Goal: Task Accomplishment & Management: Use online tool/utility

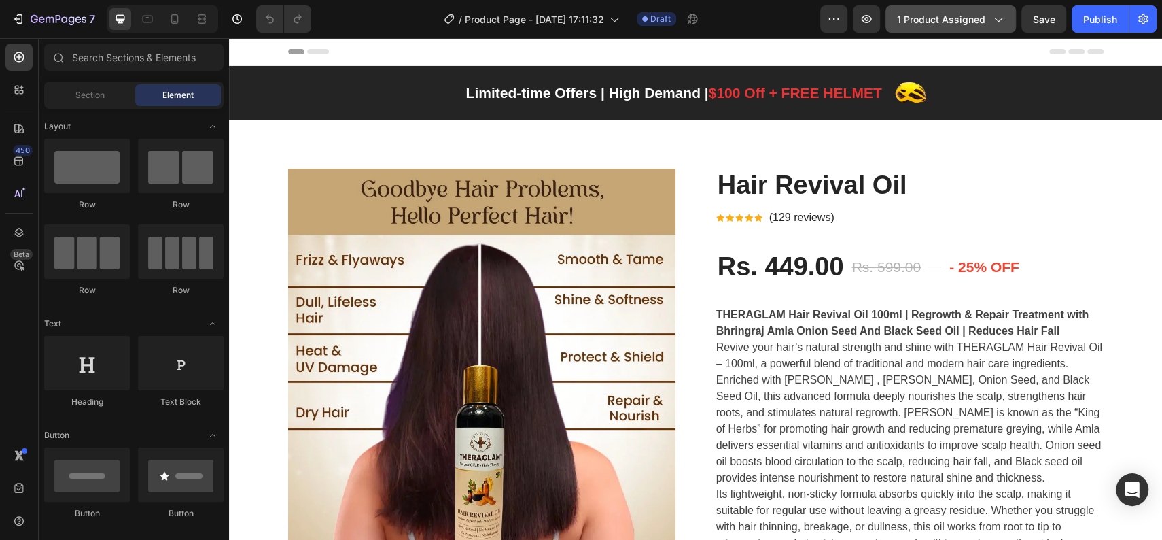
click at [964, 21] on span "1 product assigned" at bounding box center [941, 19] width 88 height 14
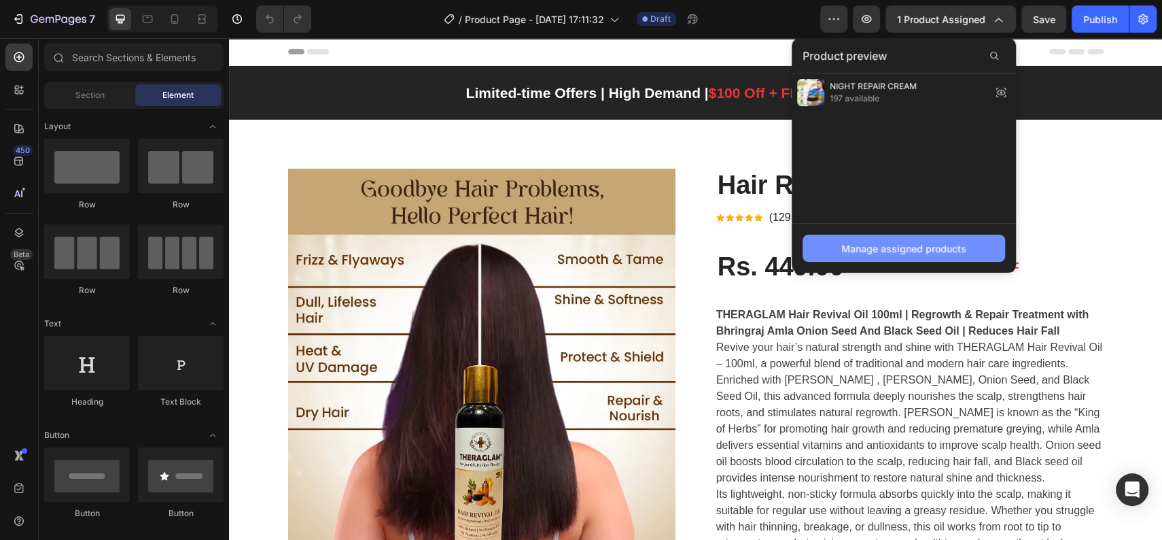
click at [928, 250] on div "Manage assigned products" at bounding box center [903, 248] width 125 height 14
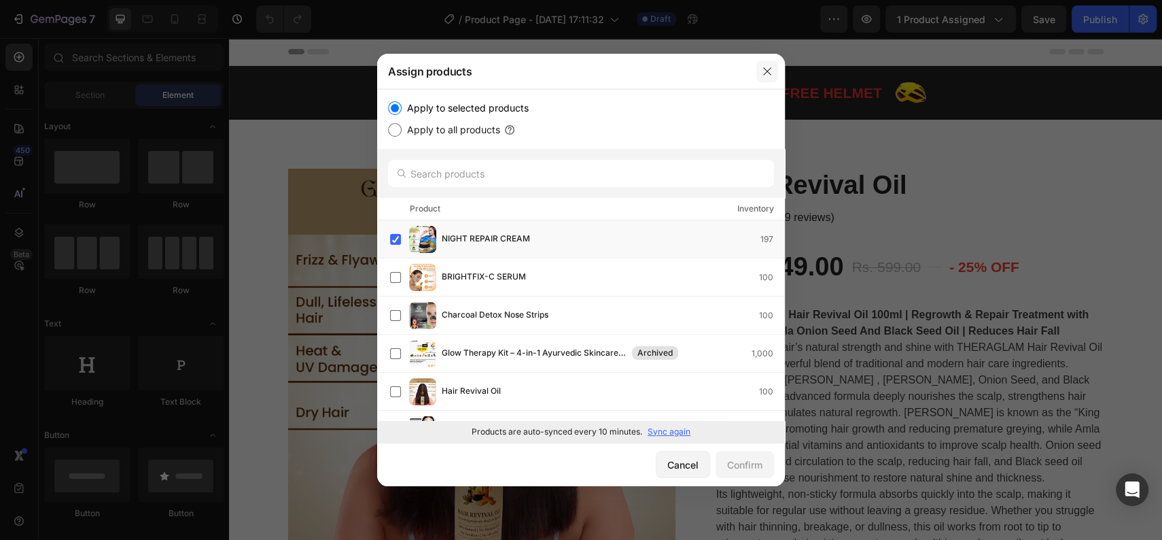
click at [766, 70] on icon "button" at bounding box center [766, 70] width 7 height 7
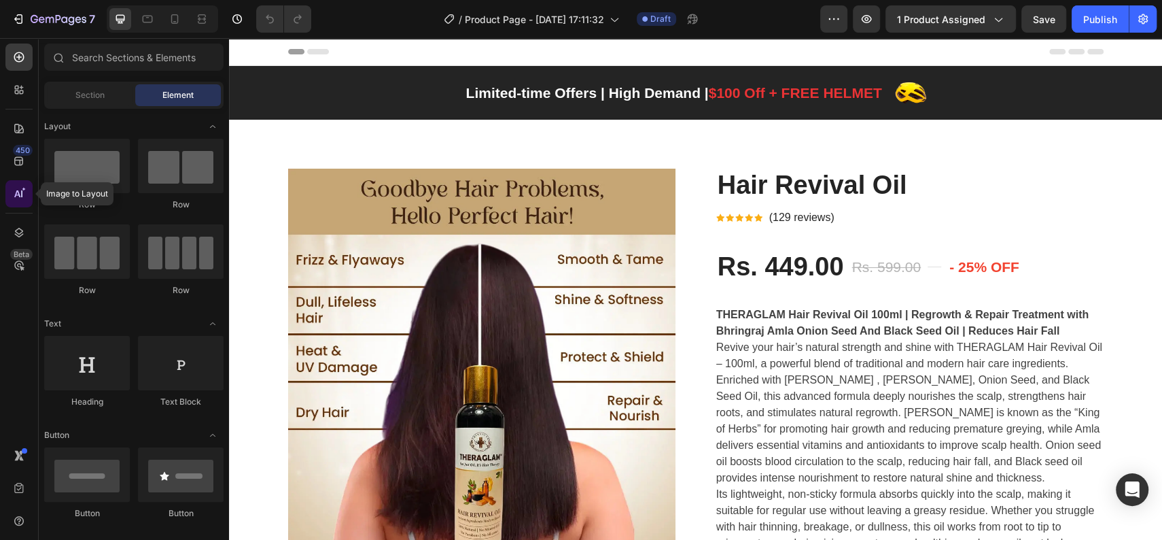
click at [21, 191] on icon at bounding box center [21, 193] width 1 height 7
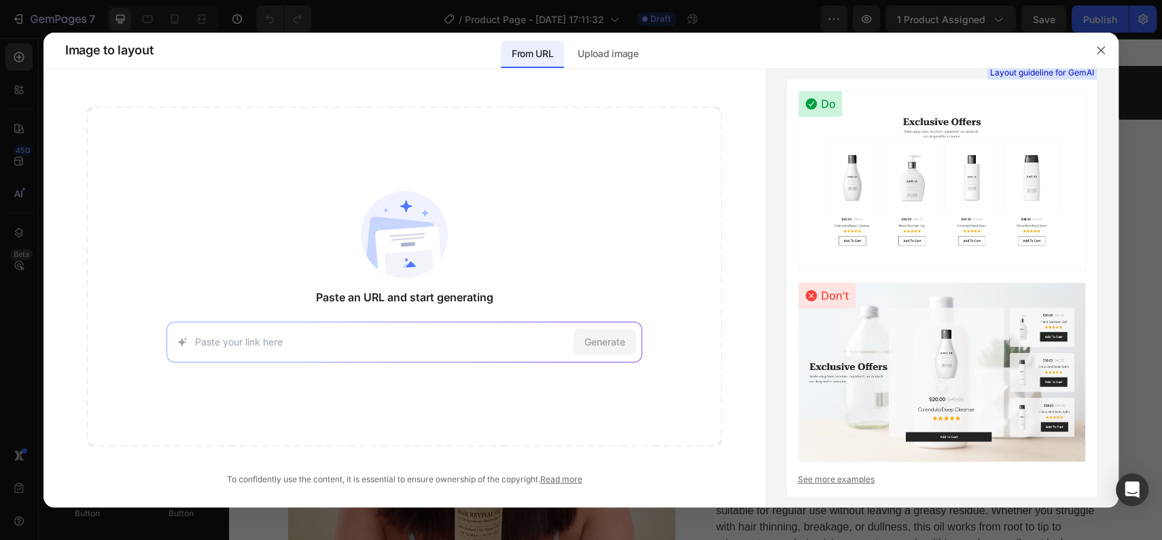
click at [413, 336] on input at bounding box center [382, 341] width 374 height 14
paste input "[URL][DOMAIN_NAME]"
type input "[URL][DOMAIN_NAME]"
click at [591, 336] on span "Generate" at bounding box center [604, 341] width 41 height 14
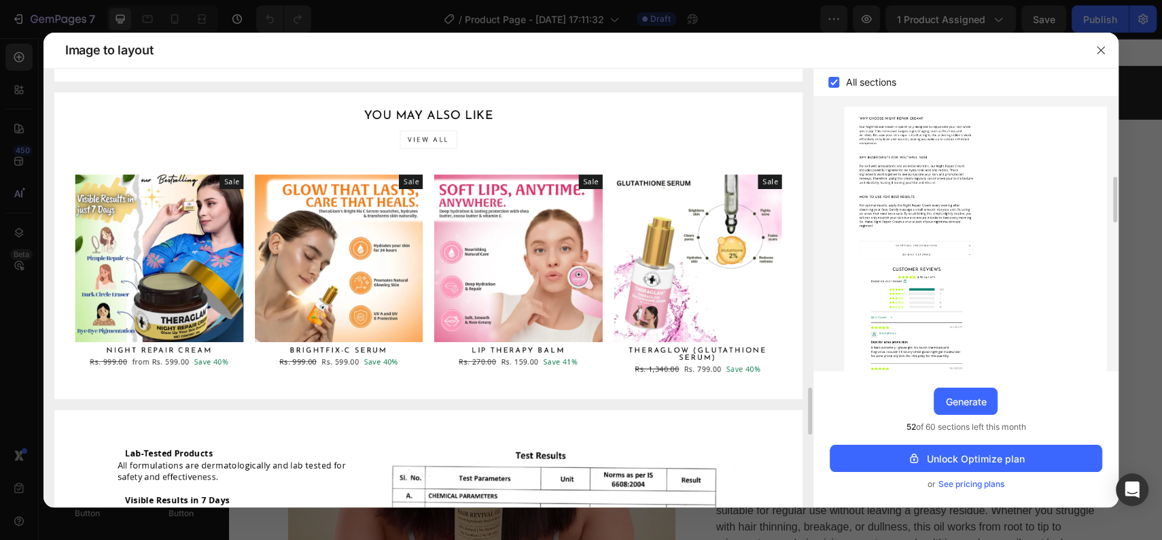
scroll to position [542, 0]
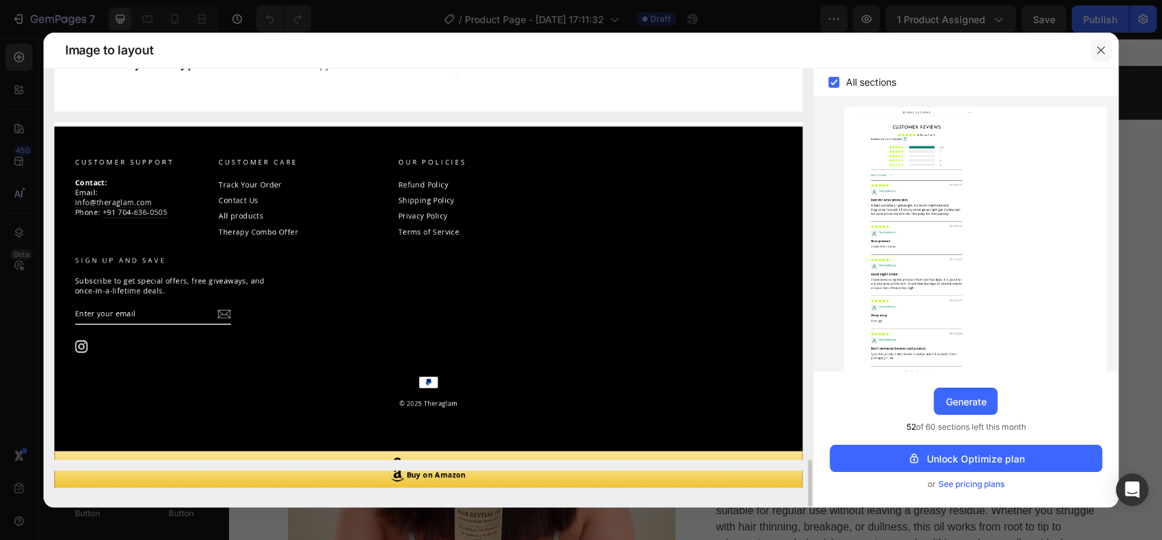
click at [1103, 52] on icon "button" at bounding box center [1100, 49] width 7 height 7
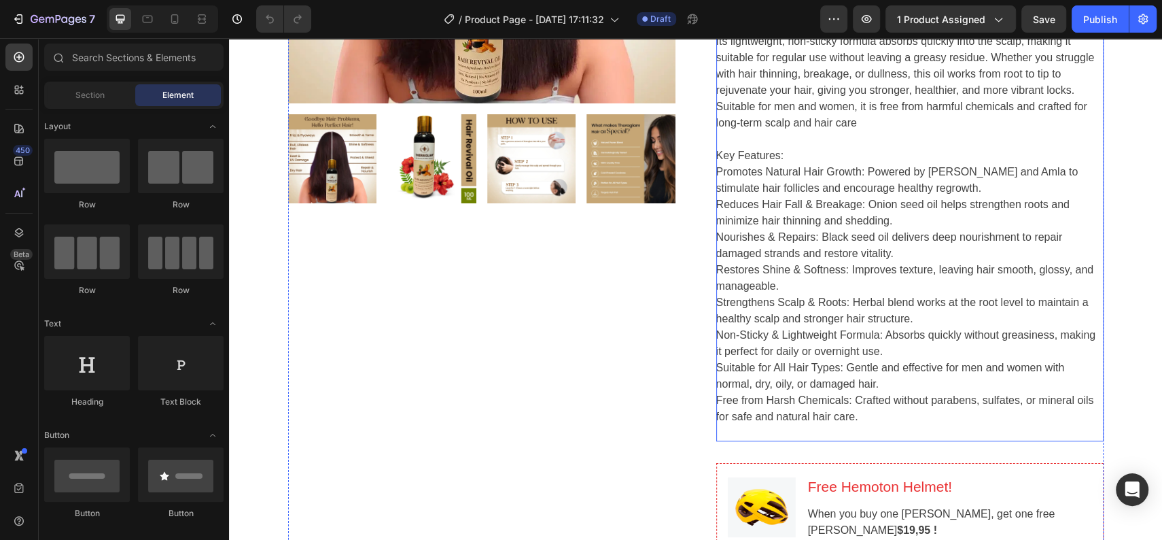
scroll to position [0, 0]
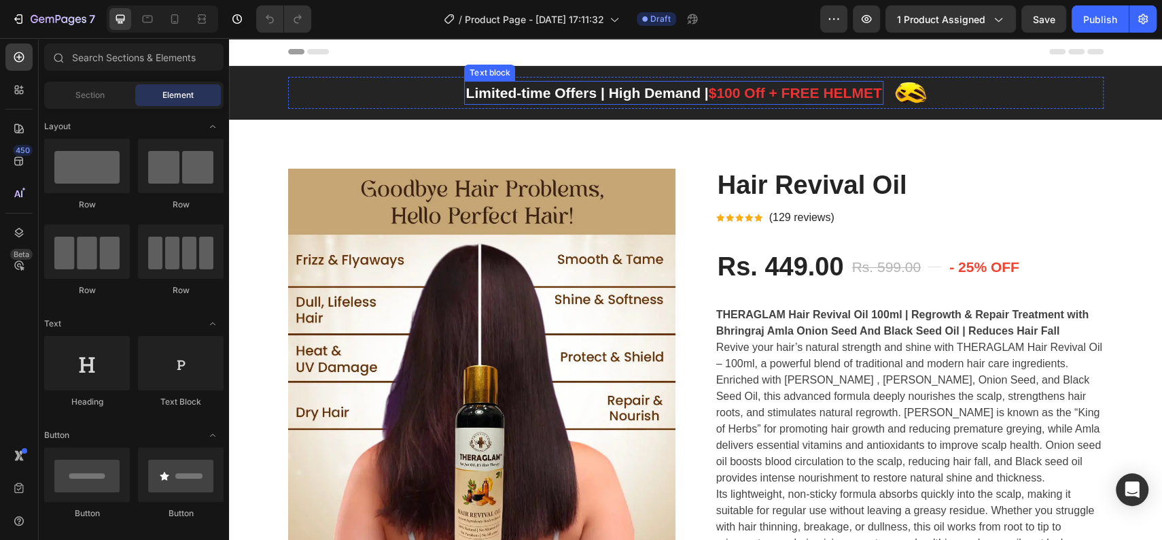
click at [591, 92] on p "Limited-time Offers | High Demand | $100 Off + FREE HELMET" at bounding box center [674, 93] width 416 height 22
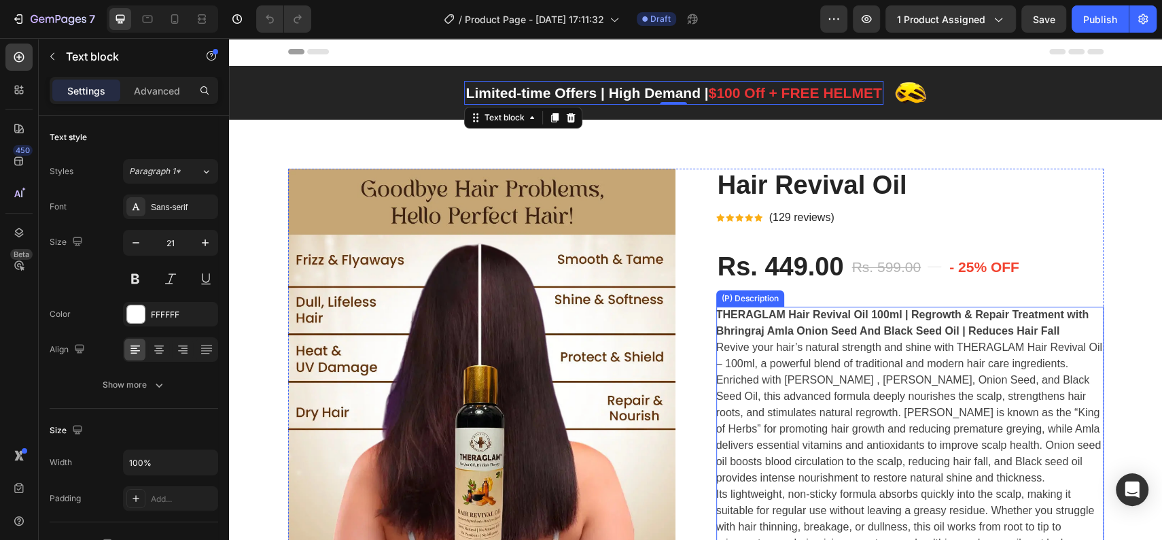
click at [849, 333] on strong "THERAGLAM Hair Revival Oil 100ml | Regrowth & Repair Treatment with Bhringraj A…" at bounding box center [902, 323] width 373 height 28
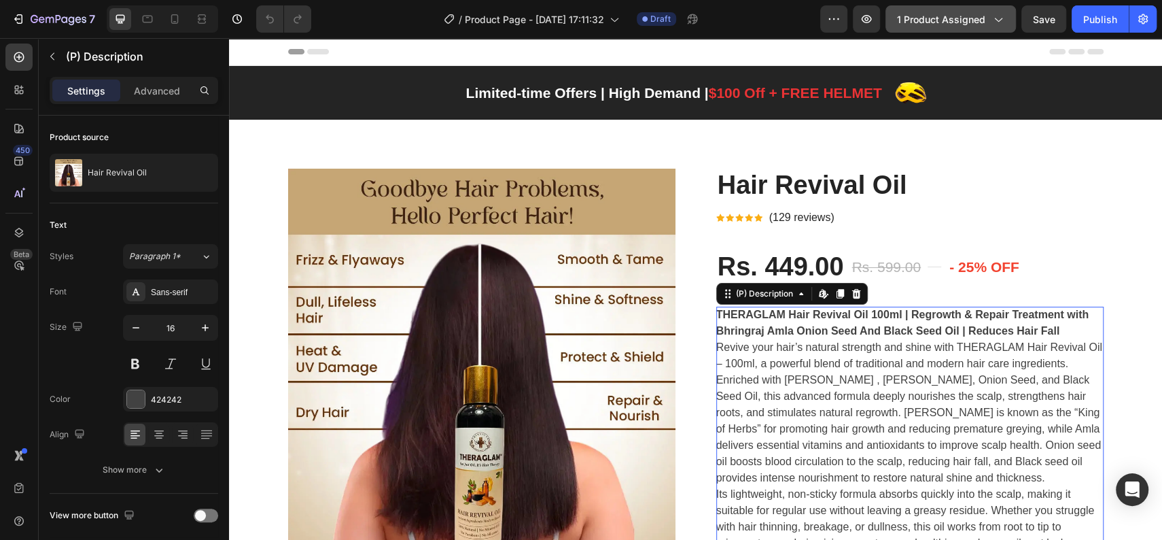
click at [919, 24] on span "1 product assigned" at bounding box center [941, 19] width 88 height 14
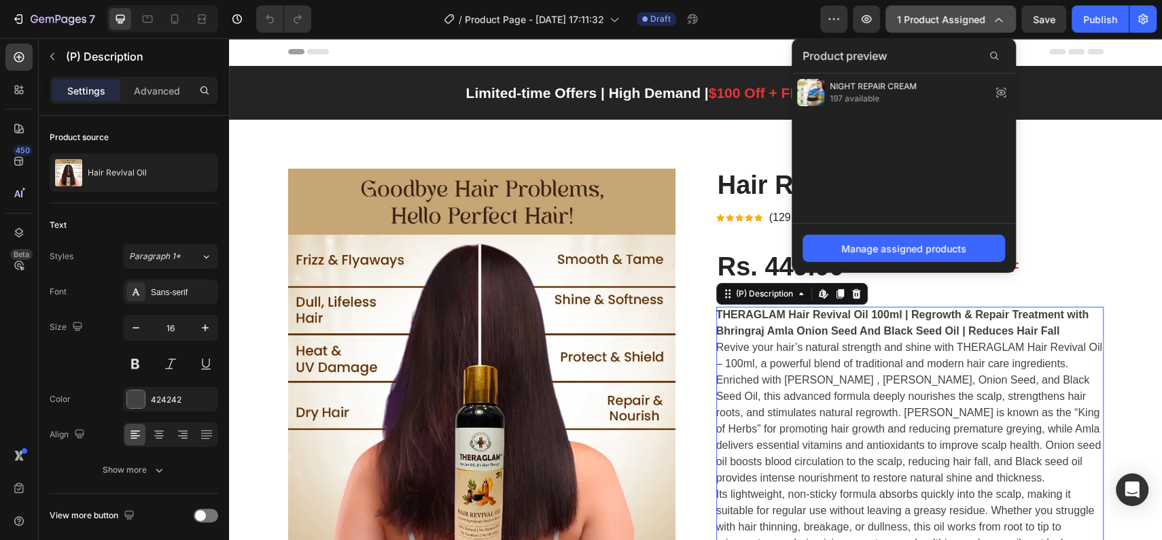
click at [924, 22] on span "1 product assigned" at bounding box center [941, 19] width 88 height 14
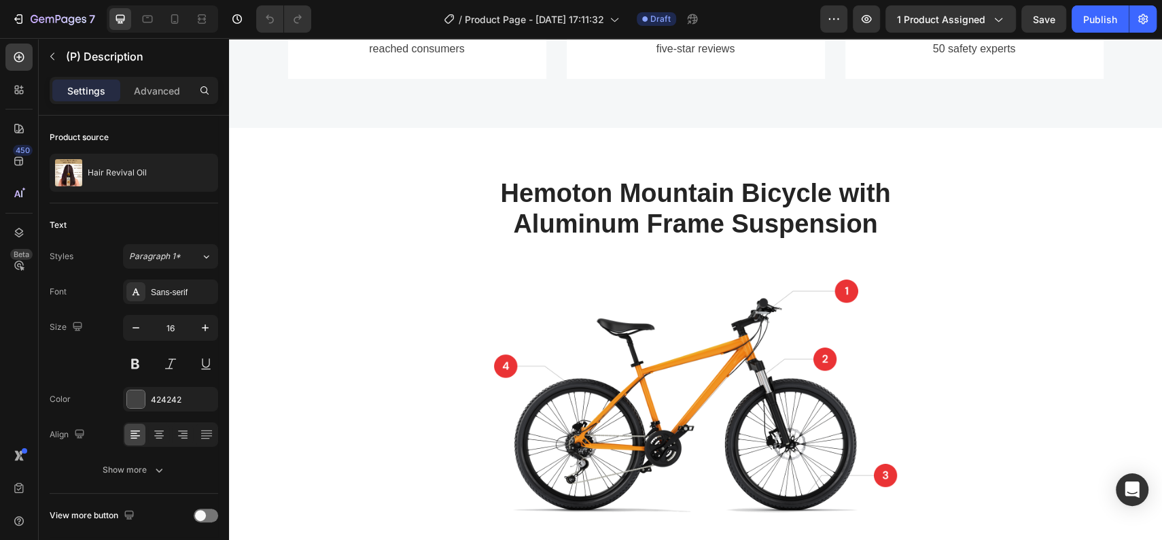
scroll to position [2491, 0]
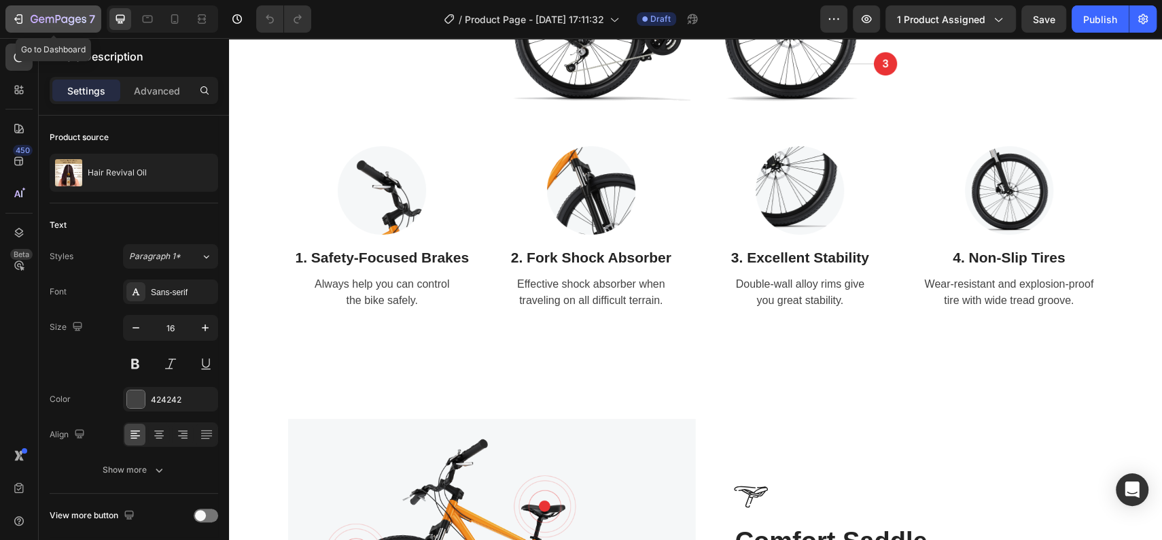
click at [12, 19] on icon "button" at bounding box center [19, 19] width 14 height 14
